Goal: Information Seeking & Learning: Learn about a topic

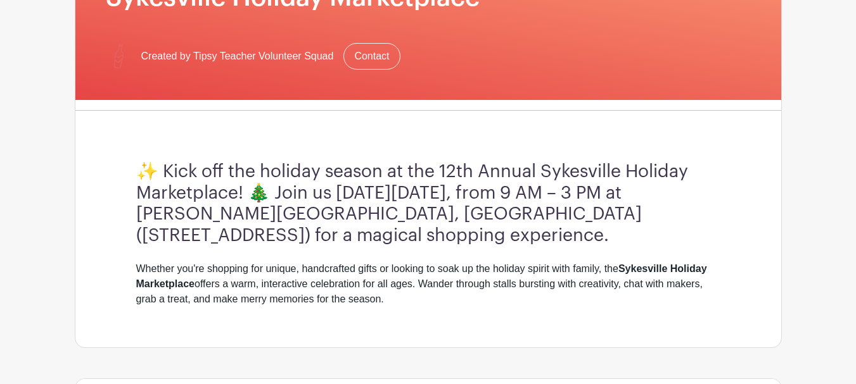
scroll to position [253, 0]
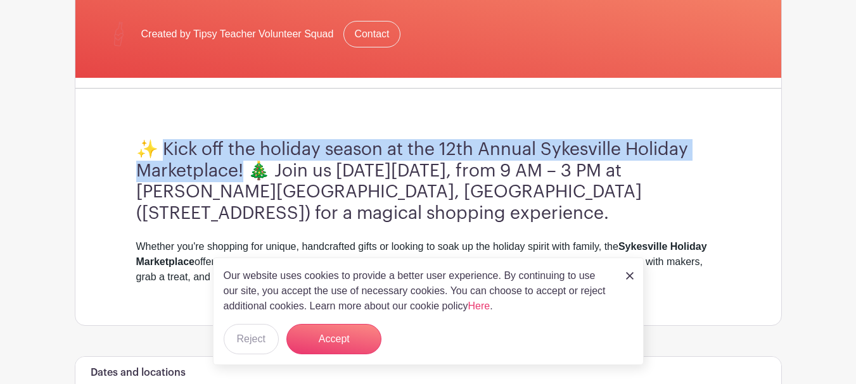
drag, startPoint x: 163, startPoint y: 144, endPoint x: 243, endPoint y: 168, distance: 83.5
click at [243, 168] on h3 "✨ Kick off the holiday season at the 12th Annual Sykesville Holiday Marketplace…" at bounding box center [428, 181] width 584 height 85
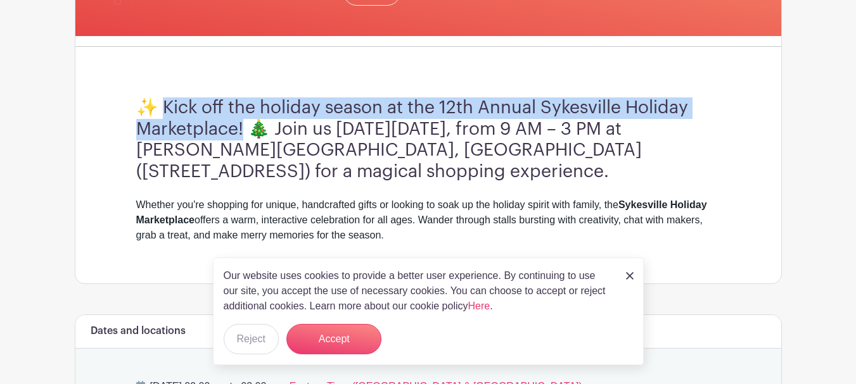
scroll to position [317, 0]
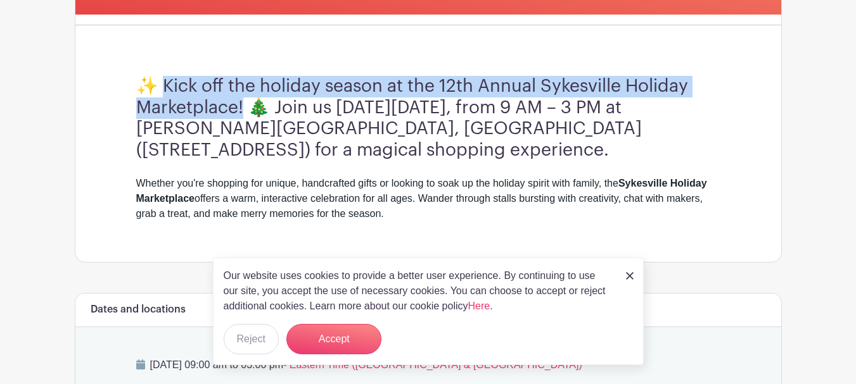
copy h3 "Kick off the holiday season at the 12th Annual Sykesville Holiday Marketplace!"
click at [263, 334] on button "Reject" at bounding box center [251, 339] width 55 height 30
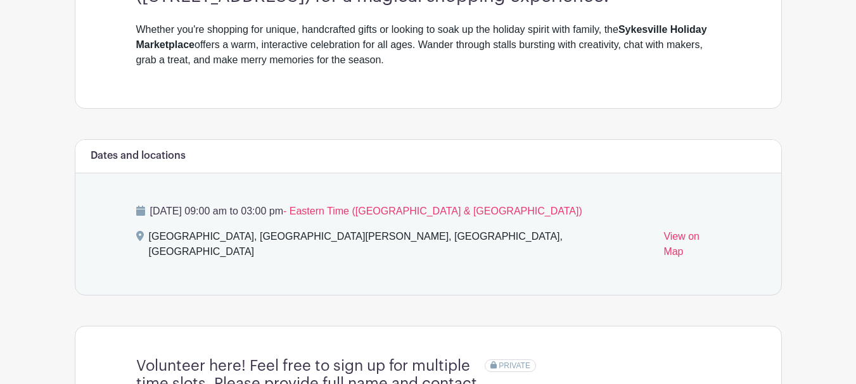
scroll to position [507, 0]
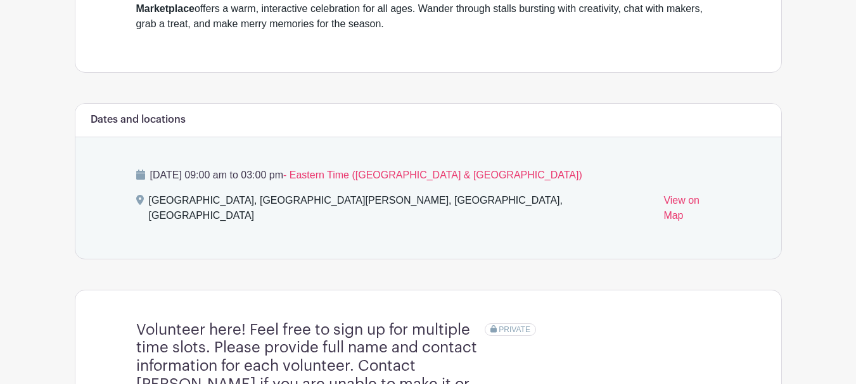
drag, startPoint x: 149, startPoint y: 198, endPoint x: 564, endPoint y: 229, distance: 416.1
click at [564, 229] on div "Saturday, November 29, 2025 at 09:00 am to 03:00 pm - Eastern Time (US & Canada…" at bounding box center [428, 198] width 645 height 122
copy div "Westminster, The Danelle Sipley Memorial Arena, Agricultural Center Drive, West…"
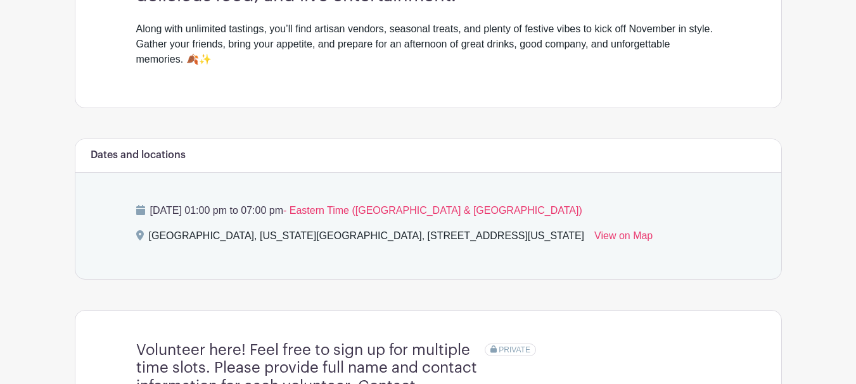
scroll to position [507, 0]
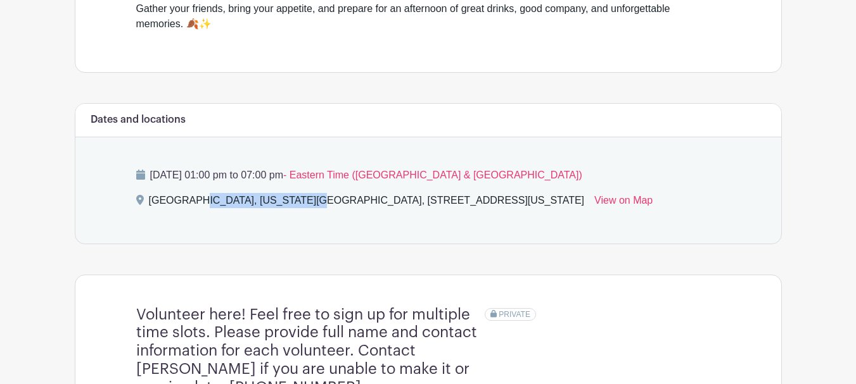
drag, startPoint x: 151, startPoint y: 200, endPoint x: 258, endPoint y: 208, distance: 108.0
click at [258, 208] on div "[GEOGRAPHIC_DATA], [US_STATE][GEOGRAPHIC_DATA], [STREET_ADDRESS][US_STATE]" at bounding box center [367, 203] width 436 height 20
drag, startPoint x: 258, startPoint y: 217, endPoint x: 247, endPoint y: 214, distance: 11.8
click at [259, 213] on div "[GEOGRAPHIC_DATA], [US_STATE][GEOGRAPHIC_DATA], [STREET_ADDRESS][US_STATE]" at bounding box center [367, 203] width 436 height 20
drag, startPoint x: 206, startPoint y: 199, endPoint x: 585, endPoint y: 206, distance: 378.2
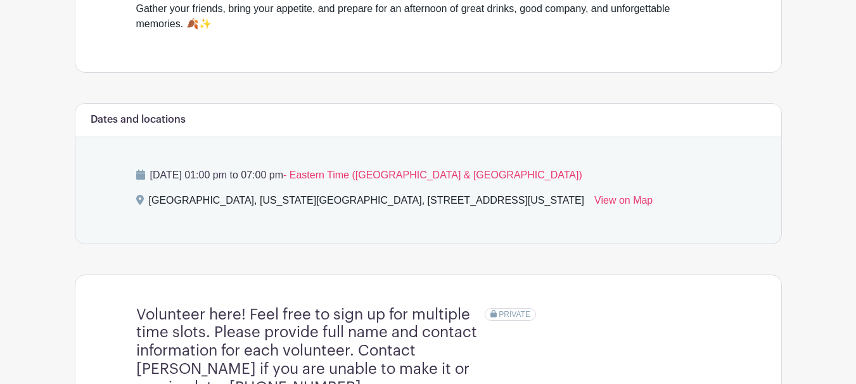
click at [585, 206] on div "[GEOGRAPHIC_DATA], [US_STATE][GEOGRAPHIC_DATA], [STREET_ADDRESS][US_STATE]" at bounding box center [367, 203] width 436 height 20
copy div "[US_STATE][GEOGRAPHIC_DATA], [STREET_ADDRESS]"
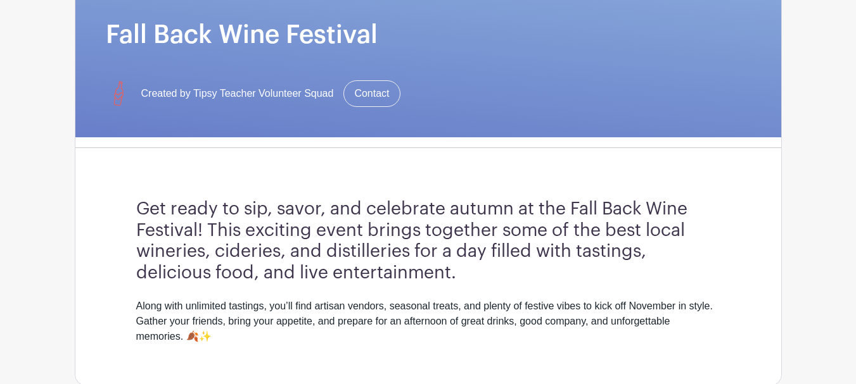
scroll to position [190, 0]
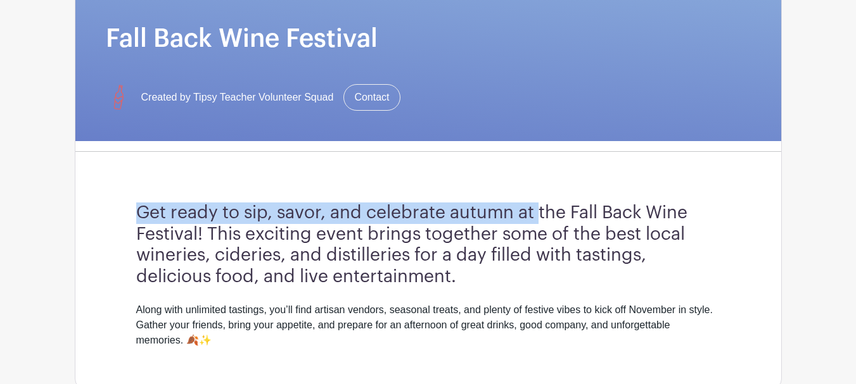
drag, startPoint x: 149, startPoint y: 212, endPoint x: 538, endPoint y: 222, distance: 388.4
click at [538, 222] on div "Get ready to sip, savor, and celebrate autumn at the Fall Back Wine Festival! T…" at bounding box center [428, 275] width 645 height 227
copy h3 "Get ready to sip, savor, and celebrate autumn at"
